Goal: Transaction & Acquisition: Purchase product/service

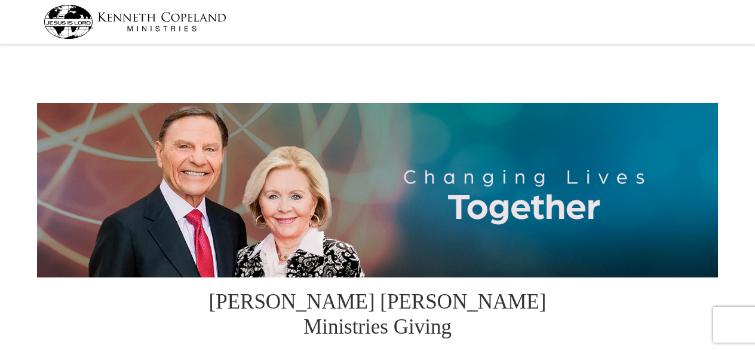
select select "VA"
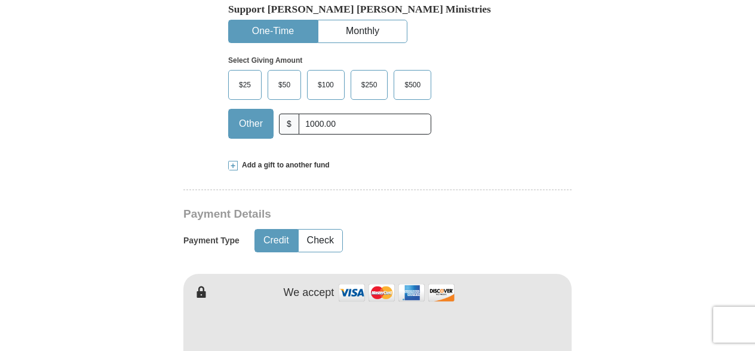
scroll to position [418, 0]
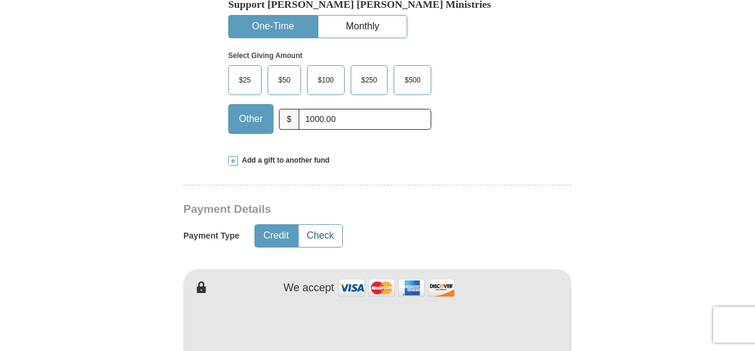
type input "1000.00"
click at [334, 225] on button "Check" at bounding box center [321, 236] width 44 height 22
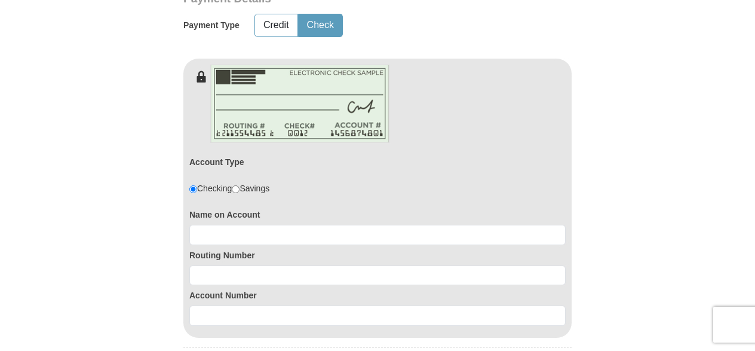
scroll to position [657, 0]
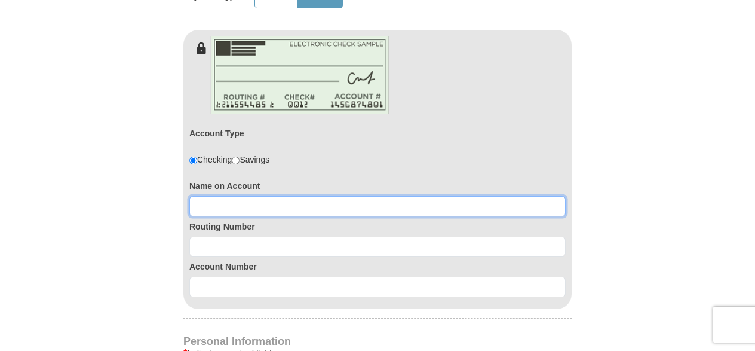
click at [316, 196] on input at bounding box center [377, 206] width 376 height 20
type input "[PERSON_NAME]"
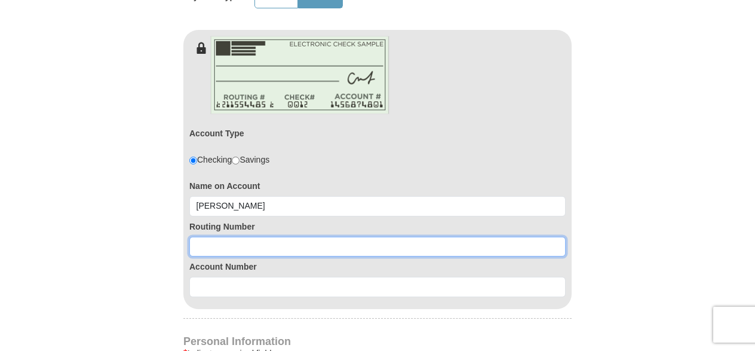
click at [274, 237] on input at bounding box center [377, 247] width 376 height 20
type input "055002707"
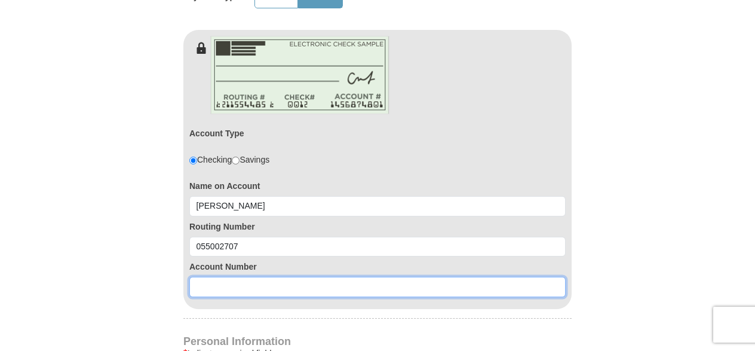
click at [250, 277] on input at bounding box center [377, 287] width 376 height 20
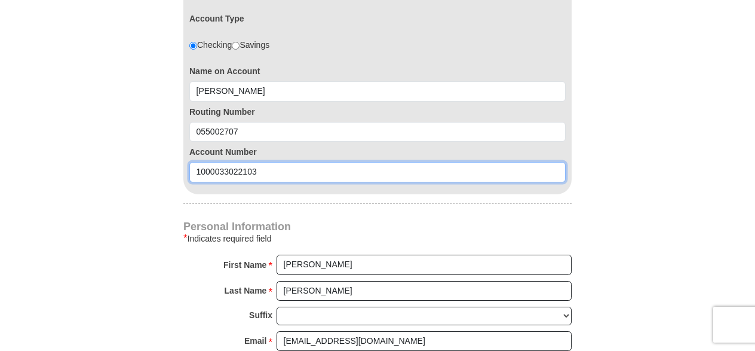
scroll to position [776, 0]
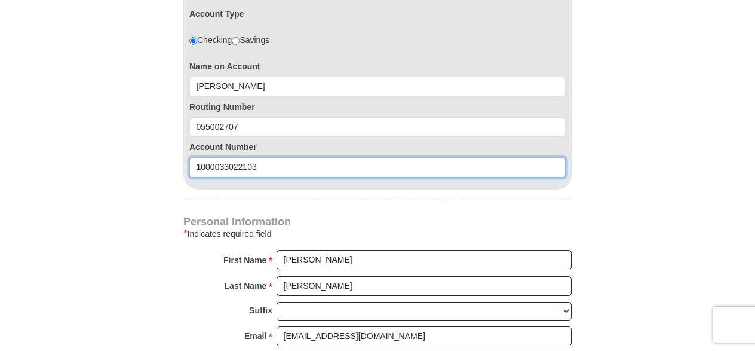
type input "1000033022103"
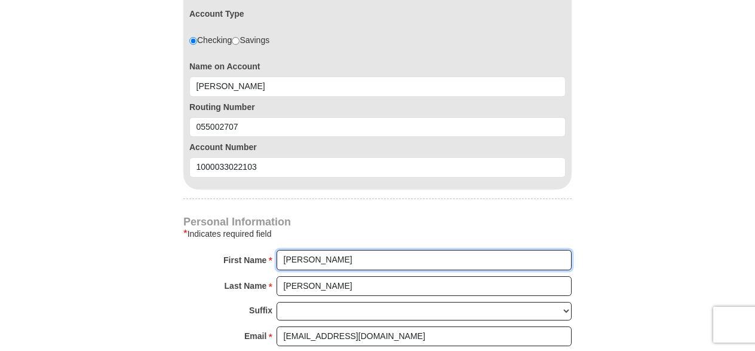
click at [340, 250] on input "[PERSON_NAME]" at bounding box center [424, 260] width 295 height 20
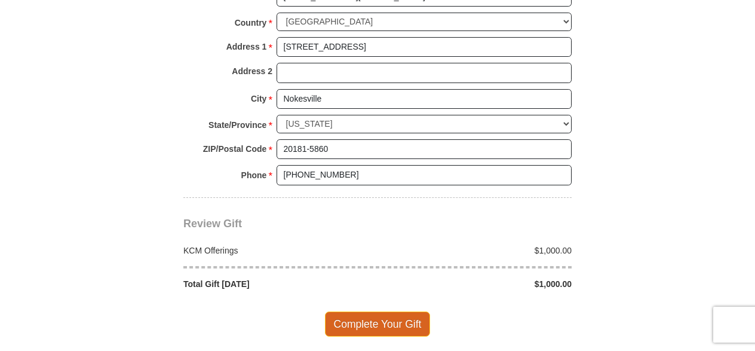
scroll to position [1135, 0]
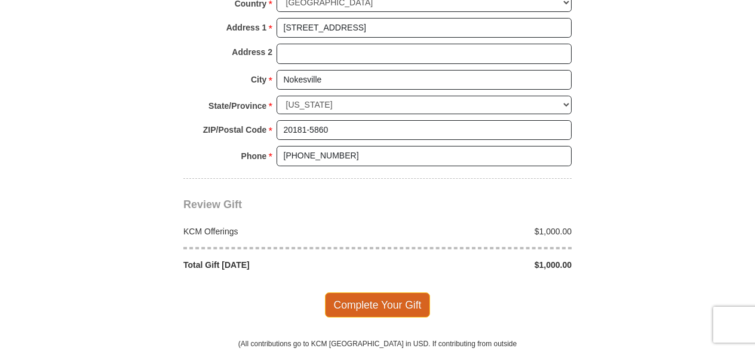
type input "[PERSON_NAME]"
click at [389, 292] on span "Complete Your Gift" at bounding box center [378, 304] width 106 height 25
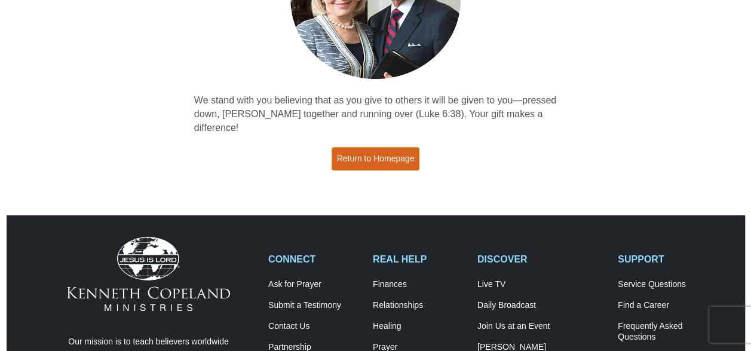
click at [377, 147] on link "Return to Homepage" at bounding box center [375, 158] width 88 height 23
